Goal: Transaction & Acquisition: Purchase product/service

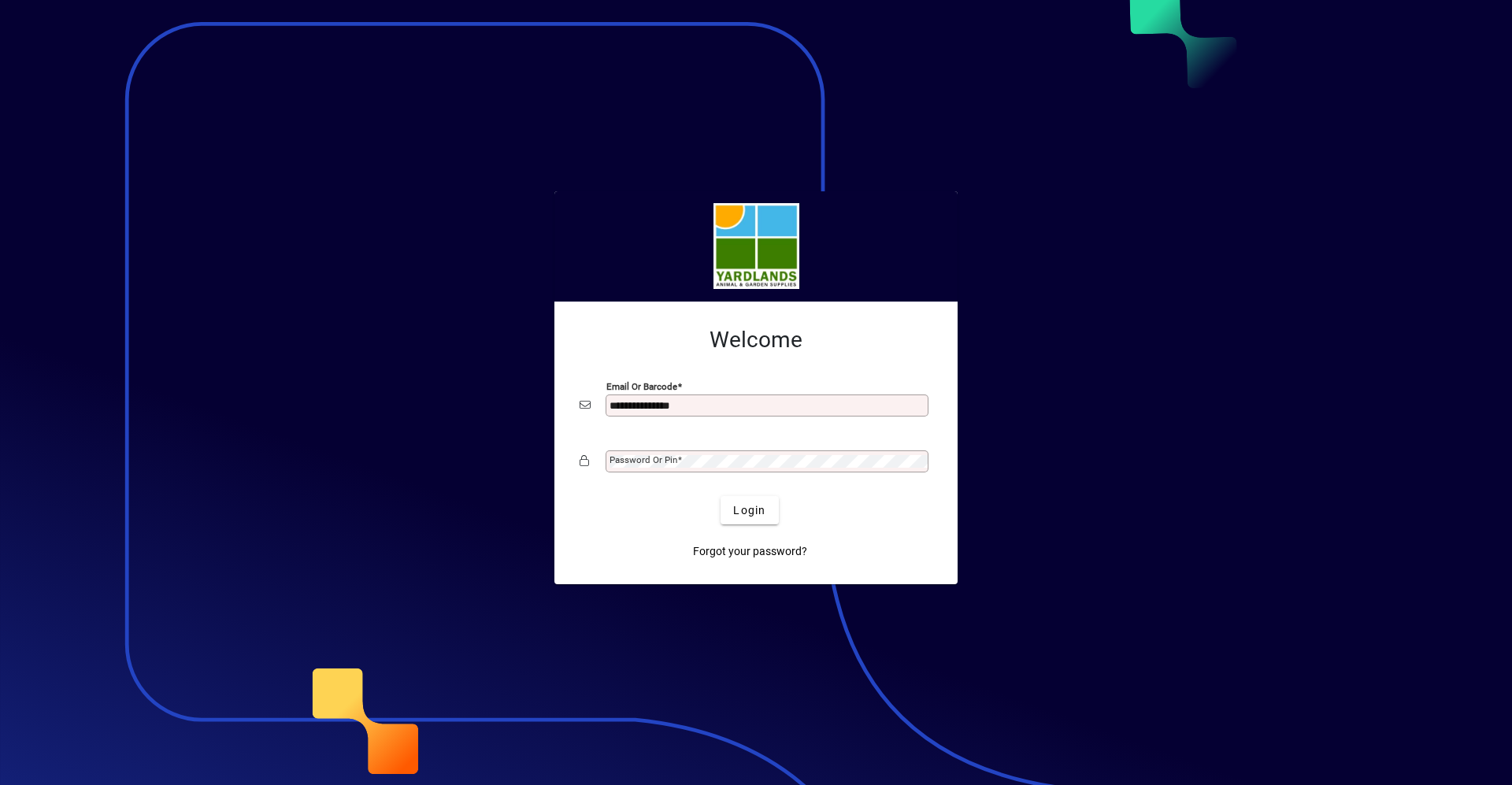
type input "**********"
click at [764, 516] on span "Login" at bounding box center [749, 510] width 32 height 17
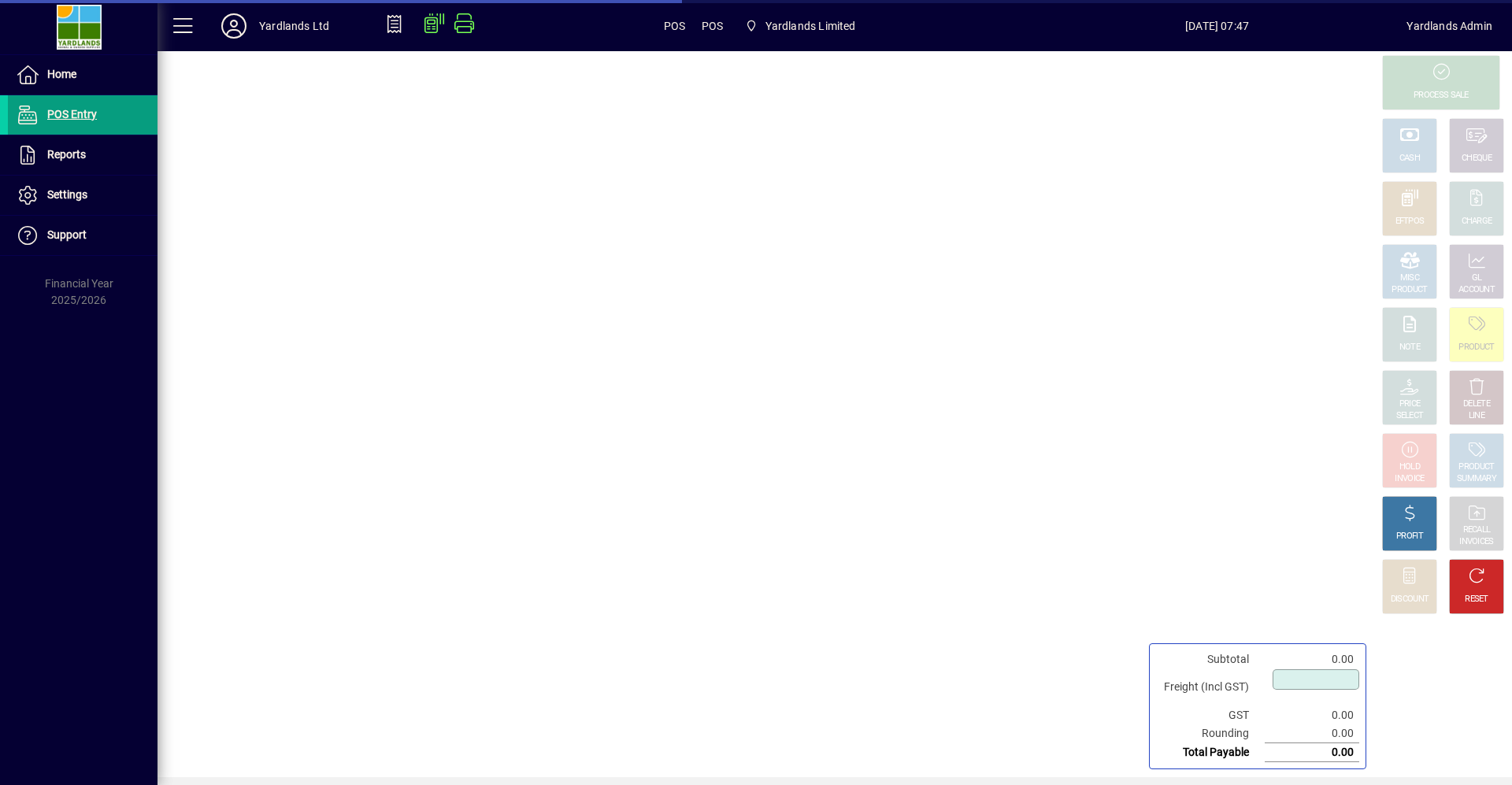
type input "****"
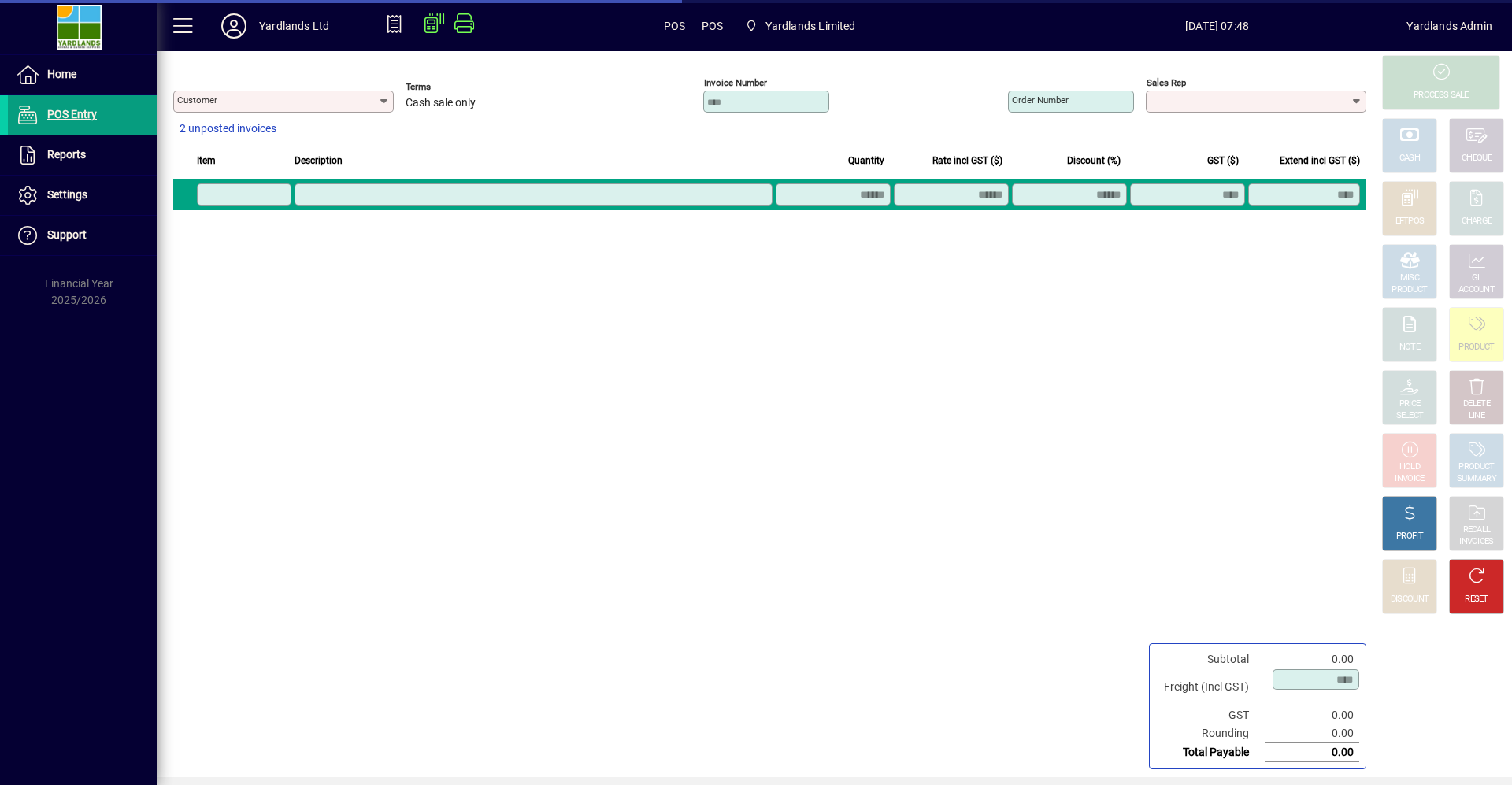
type input "**********"
